Goal: Task Accomplishment & Management: Use online tool/utility

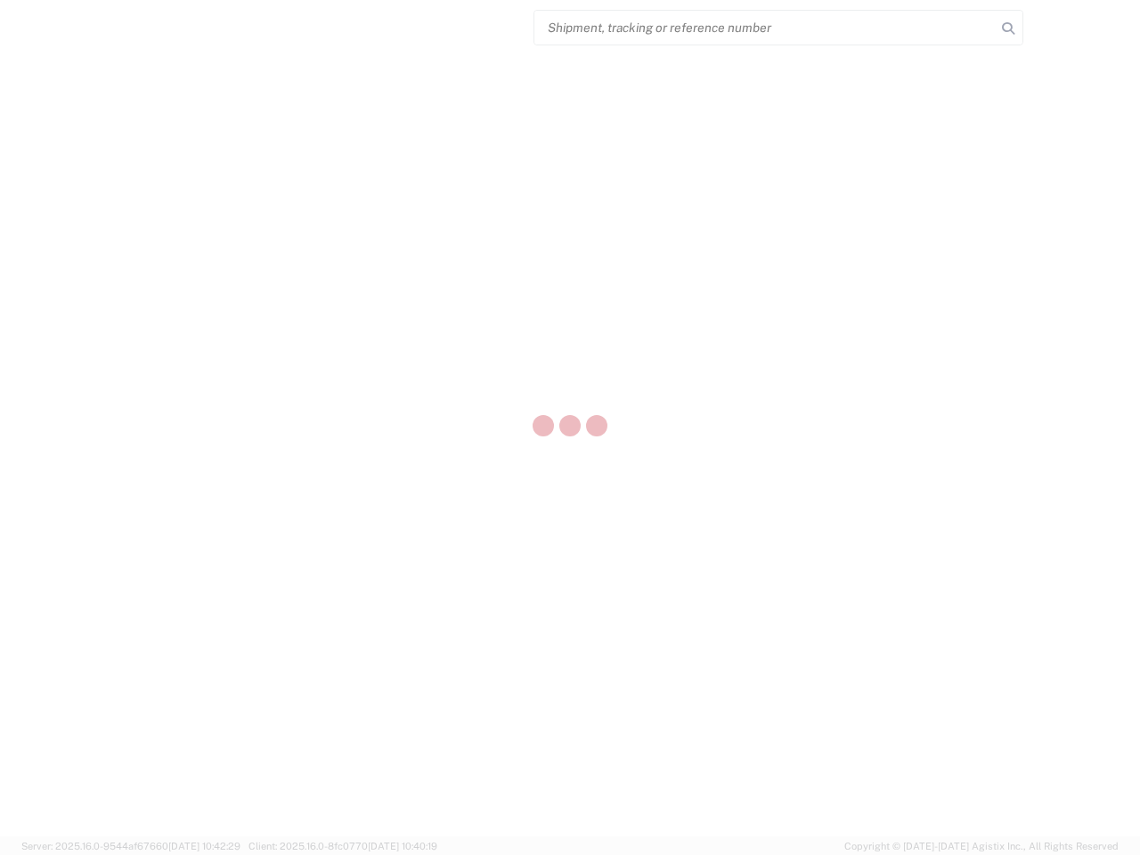
select select "US"
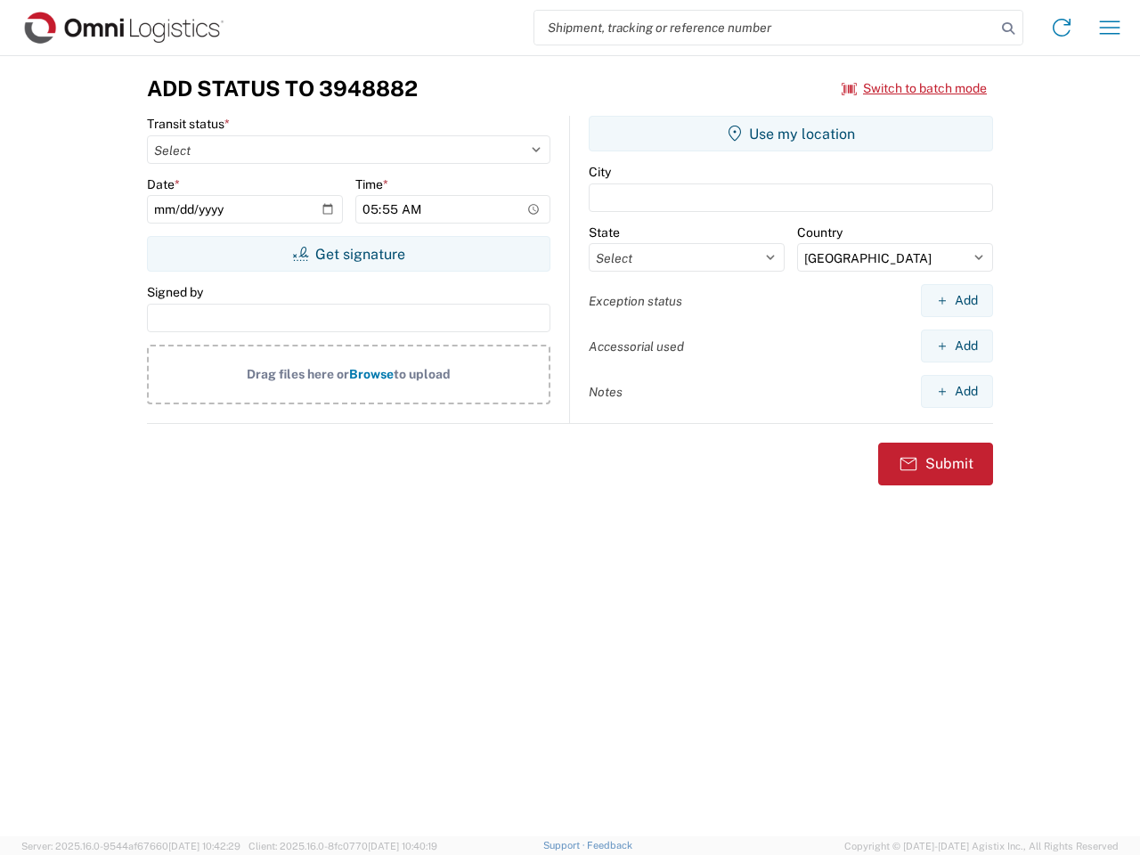
click at [765, 28] on input "search" at bounding box center [764, 28] width 461 height 34
click at [1008, 29] on icon at bounding box center [1008, 28] width 25 height 25
click at [1062, 28] on icon at bounding box center [1062, 27] width 29 height 29
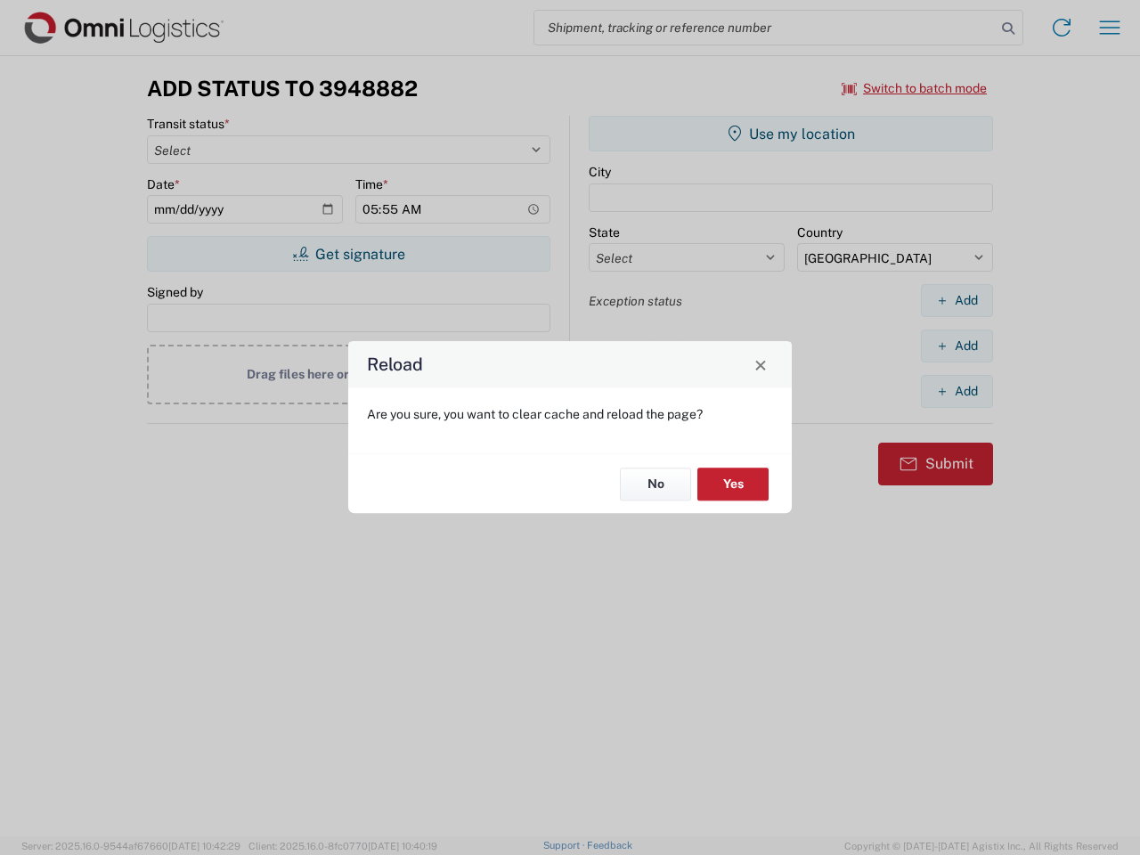
click at [1110, 28] on div "Reload Are you sure, you want to clear cache and reload the page? No Yes" at bounding box center [570, 427] width 1140 height 855
click at [915, 88] on div "Reload Are you sure, you want to clear cache and reload the page? No Yes" at bounding box center [570, 427] width 1140 height 855
click at [348, 254] on div "Reload Are you sure, you want to clear cache and reload the page? No Yes" at bounding box center [570, 427] width 1140 height 855
click at [791, 134] on div "Reload Are you sure, you want to clear cache and reload the page? No Yes" at bounding box center [570, 427] width 1140 height 855
click at [957, 300] on div "Reload Are you sure, you want to clear cache and reload the page? No Yes" at bounding box center [570, 427] width 1140 height 855
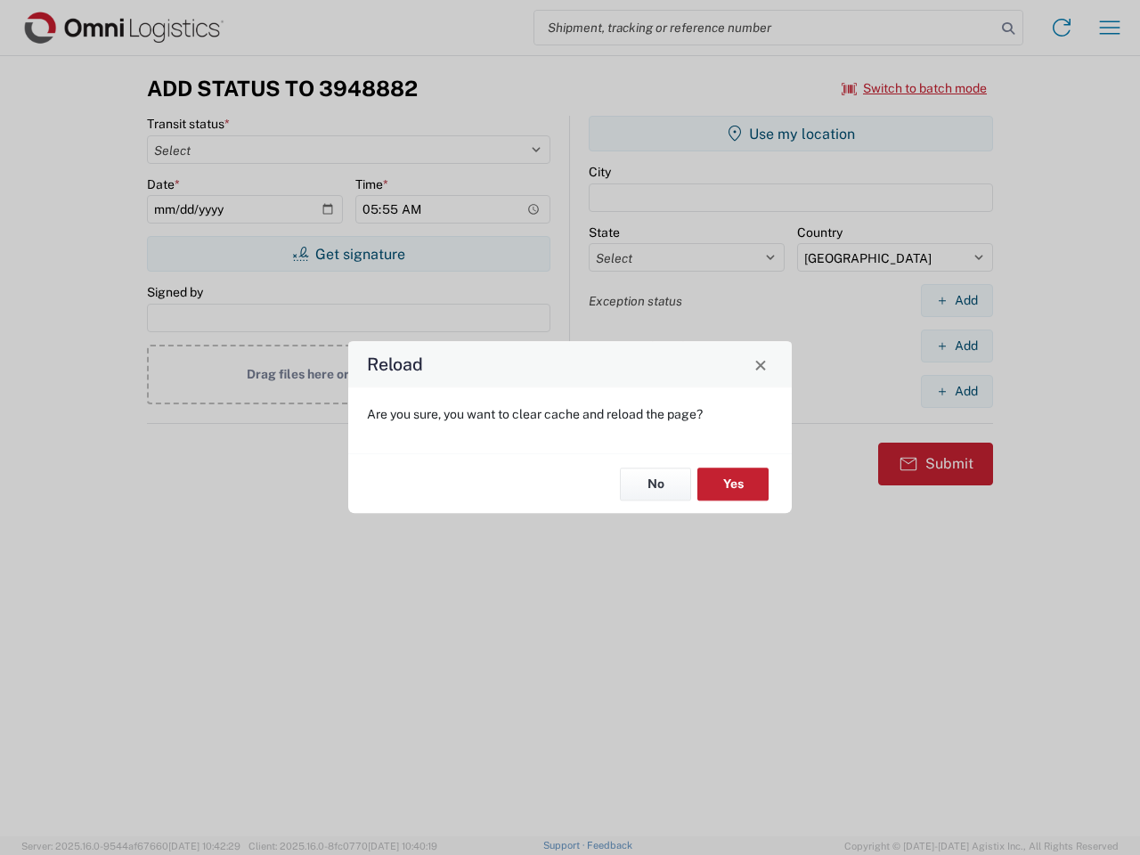
click at [957, 346] on div "Reload Are you sure, you want to clear cache and reload the page? No Yes" at bounding box center [570, 427] width 1140 height 855
click at [957, 391] on div "Reload Are you sure, you want to clear cache and reload the page? No Yes" at bounding box center [570, 427] width 1140 height 855
